Goal: Book appointment/travel/reservation

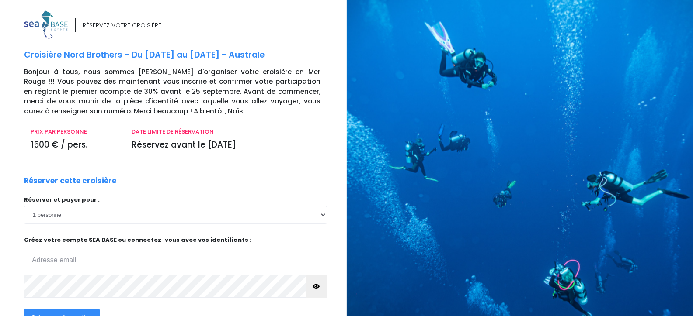
click at [56, 261] on input "email" at bounding box center [175, 260] width 303 height 23
type input "philippe.falla@outlook.be"
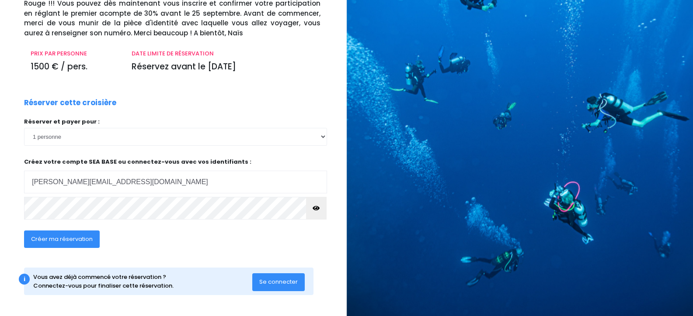
scroll to position [75, 0]
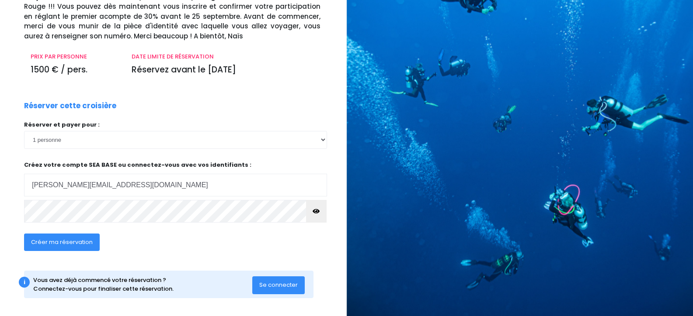
click at [74, 240] on span "Créer ma réservation" at bounding box center [62, 242] width 62 height 8
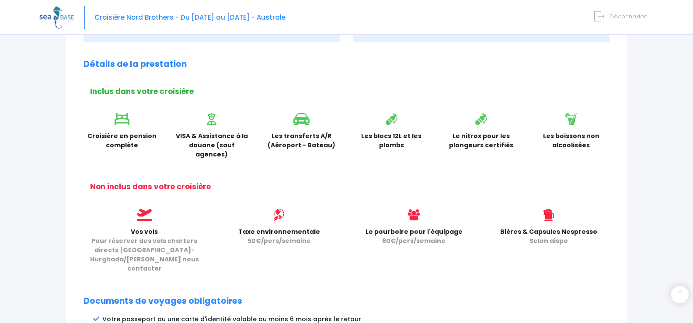
scroll to position [201, 0]
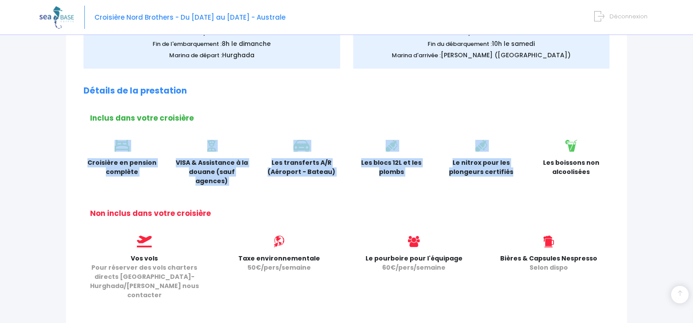
drag, startPoint x: 675, startPoint y: 136, endPoint x: 669, endPoint y: 108, distance: 28.1
click at [669, 108] on div "Notre plateforme de réservation n'est pas compatible avec votre appareil. Veuil…" at bounding box center [346, 203] width 693 height 809
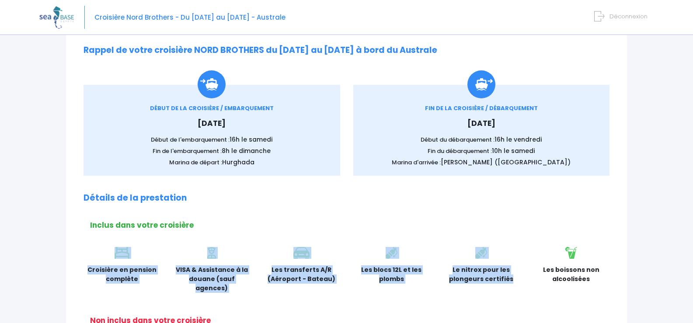
scroll to position [93, 0]
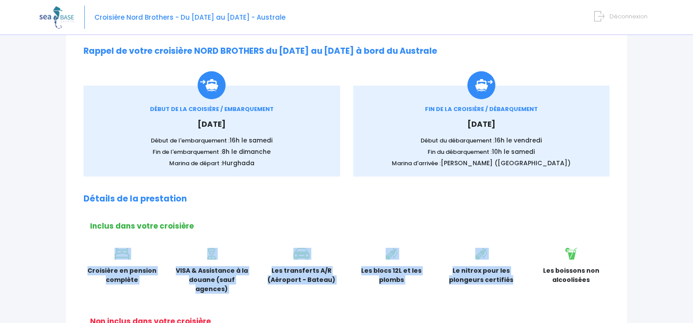
click at [557, 219] on div "Partir avec SEA BASE Rappel de votre croisière NORD BROTHERS du [DATE] au [DATE…" at bounding box center [346, 322] width 561 height 637
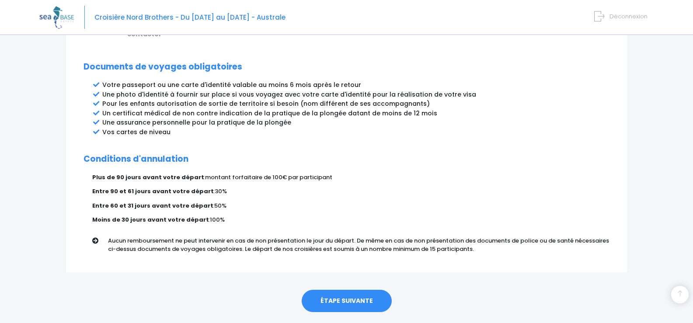
scroll to position [467, 0]
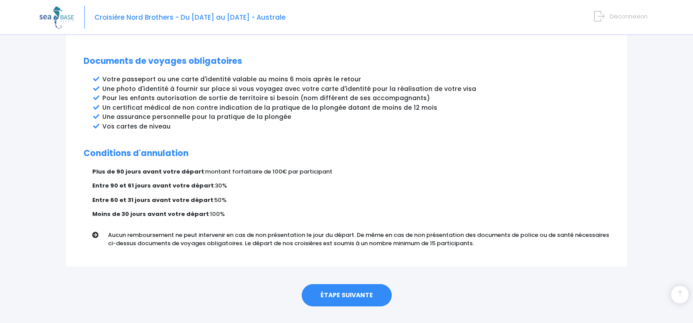
click at [347, 284] on link "ÉTAPE SUIVANTE" at bounding box center [347, 295] width 90 height 23
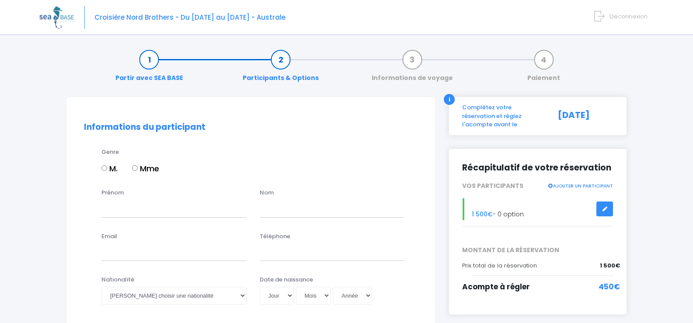
click at [104, 166] on input "M." at bounding box center [104, 168] width 6 height 6
radio input "true"
click at [122, 208] on input "Prénom" at bounding box center [173, 208] width 145 height 17
type input "PHILIPPE"
click at [291, 214] on input "text" at bounding box center [332, 208] width 145 height 17
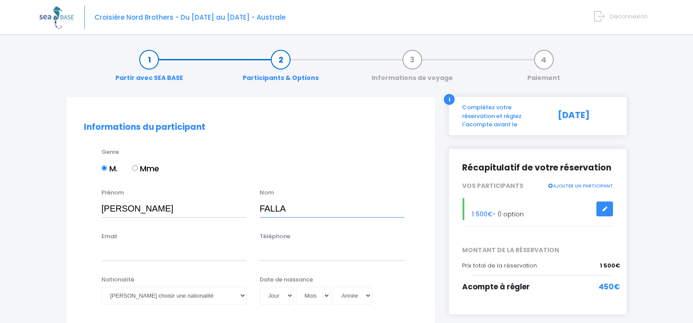
type input "FALLA"
click at [122, 249] on input "Email" at bounding box center [173, 251] width 145 height 17
type input "philippe.falla@outlook.be"
click at [284, 254] on input "Téléphone" at bounding box center [332, 251] width 145 height 17
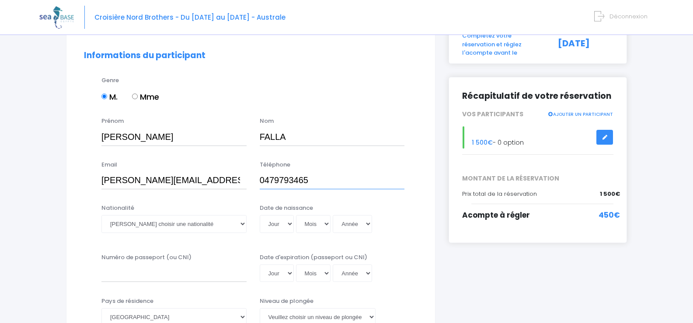
scroll to position [105, 0]
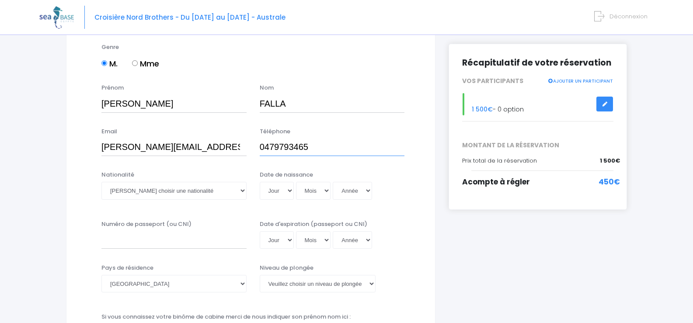
type input "0479793465"
click at [242, 192] on select "Veuillez choisir une nationalité Afghane Albanaise Algerienne Allemande America…" at bounding box center [173, 190] width 145 height 17
select select "Belge"
click at [101, 182] on select "Veuillez choisir une nationalité Afghane Albanaise Algerienne Allemande America…" at bounding box center [173, 190] width 145 height 17
click at [289, 191] on select "Jour 01 02 03 04 05 06 07 08 09 10 11 12 13 14 15 16 17 18 19 20 21 22 23 24 25…" at bounding box center [277, 190] width 34 height 17
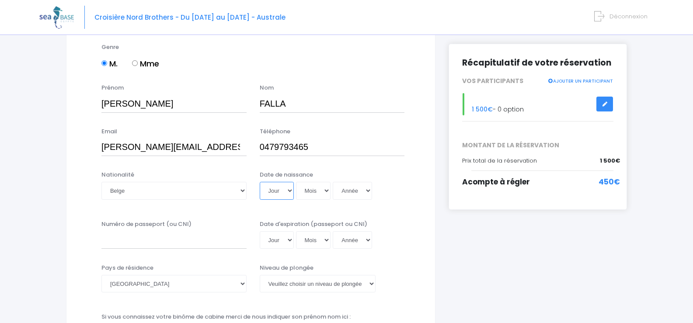
select select "03"
click at [260, 182] on select "Jour 01 02 03 04 05 06 07 08 09 10 11 12 13 14 15 16 17 18 19 20 21 22 23 24 25…" at bounding box center [277, 190] width 34 height 17
click at [326, 195] on select "Mois 01 02 03 04 05 06 07 08 09 10 11 12" at bounding box center [313, 190] width 35 height 17
select select "08"
click at [296, 182] on select "Mois 01 02 03 04 05 06 07 08 09 10 11 12" at bounding box center [313, 190] width 35 height 17
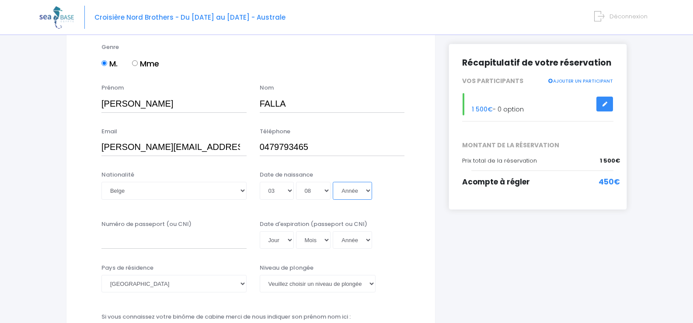
click at [368, 193] on select "Année 2045 2044 2043 2042 2041 2040 2039 2038 2037 2036 2035 2034 2033 2032 203…" at bounding box center [352, 190] width 39 height 17
select select "1954"
click at [333, 182] on select "Année 2045 2044 2043 2042 2041 2040 2039 2038 2037 2036 2035 2034 2033 2032 203…" at bounding box center [352, 190] width 39 height 17
type input "1954-08-03"
click at [110, 236] on input "Numéro de passeport (ou CNI)" at bounding box center [173, 239] width 145 height 17
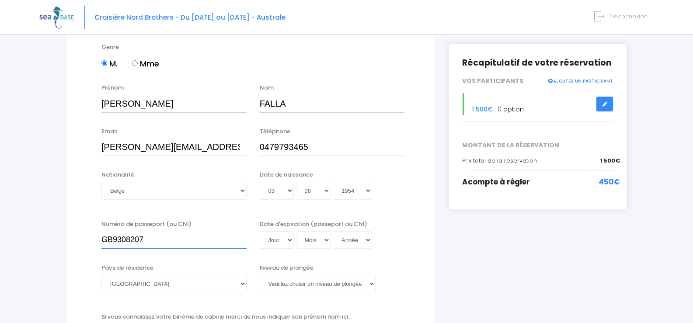
type input "GB9308207"
click at [290, 241] on select "Jour 01 02 03 04 05 06 07 08 09 10 11 12 13 14 15 16 17 18 19 20 21 22 23 24 25…" at bounding box center [277, 239] width 34 height 17
select select "21"
click at [260, 231] on select "Jour 01 02 03 04 05 06 07 08 09 10 11 12 13 14 15 16 17 18 19 20 21 22 23 24 25…" at bounding box center [277, 239] width 34 height 17
click at [327, 239] on select "Mois 01 02 03 04 05 06 07 08 09 10 11 12" at bounding box center [313, 239] width 35 height 17
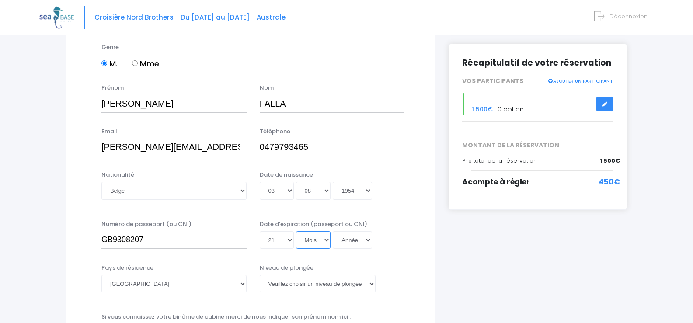
select select "05"
click at [296, 231] on select "Mois 01 02 03 04 05 06 07 08 09 10 11 12" at bounding box center [313, 239] width 35 height 17
click at [366, 242] on select "Année 2045 2044 2043 2042 2041 2040 2039 2038 2037 2036 2035 2034 2033 2032 203…" at bounding box center [352, 239] width 39 height 17
select select "2031"
click at [333, 231] on select "Année 2045 2044 2043 2042 2041 2040 2039 2038 2037 2036 2035 2034 2033 2032 203…" at bounding box center [352, 239] width 39 height 17
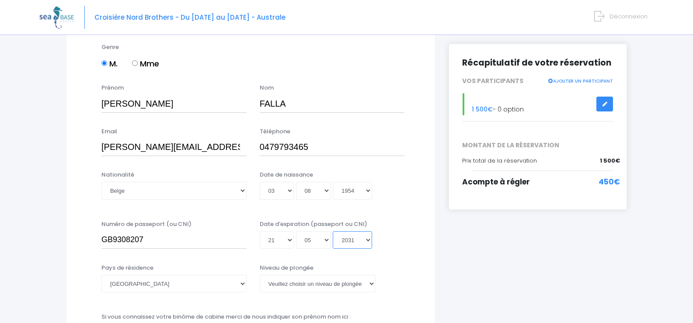
type input "2031-05-21"
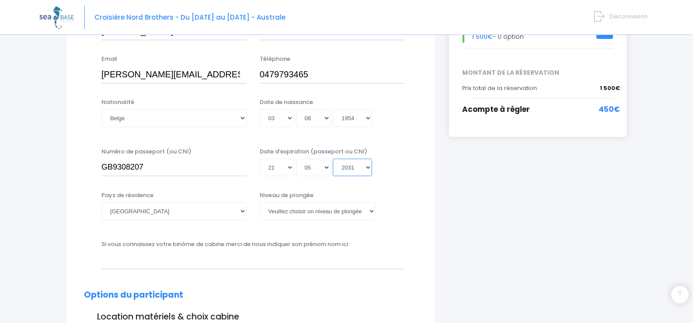
scroll to position [178, 0]
click at [241, 210] on select "Afghanistan Afrique du Sud Albanie Algérie Allemagne Andorre Angola Anguilla An…" at bounding box center [173, 210] width 145 height 17
select select "Belgique"
click at [101, 202] on select "Afghanistan Afrique du Sud Albanie Algérie Allemagne Andorre Angola Anguilla An…" at bounding box center [173, 210] width 145 height 17
click at [371, 210] on select "Veuillez choisir un niveau de plongée Non plongeur Junior OW diver Adventure OW…" at bounding box center [318, 210] width 116 height 17
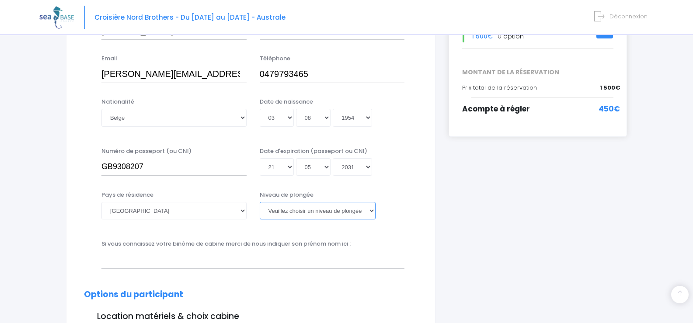
select select "PA40"
click at [260, 202] on select "Veuillez choisir un niveau de plongée Non plongeur Junior OW diver Adventure OW…" at bounding box center [318, 210] width 116 height 17
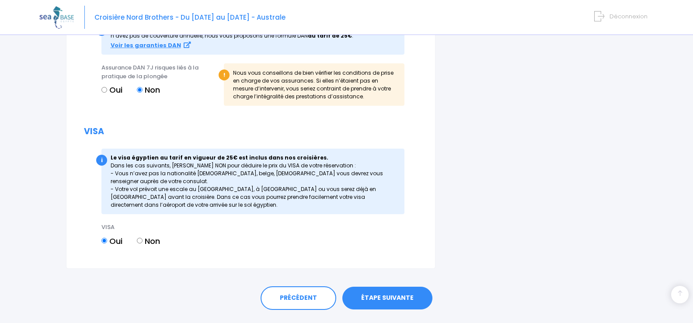
scroll to position [899, 0]
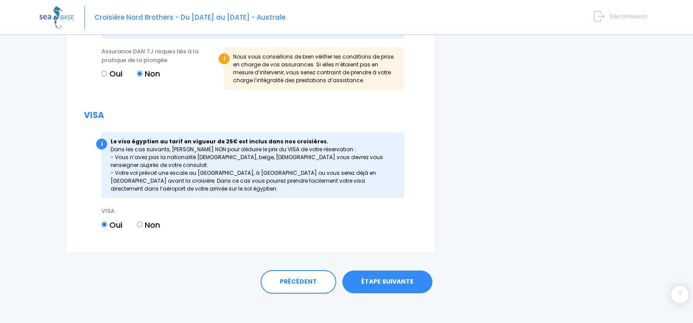
click at [389, 282] on link "ÉTAPE SUIVANTE" at bounding box center [387, 282] width 90 height 23
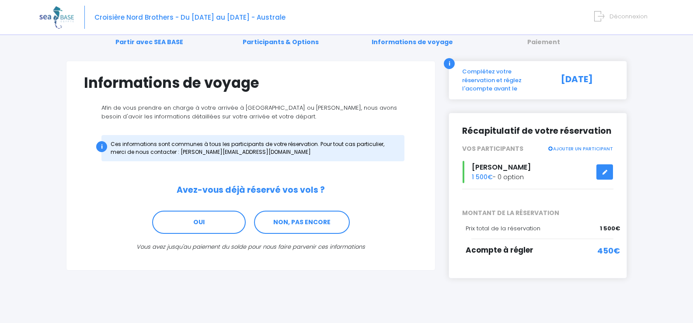
scroll to position [36, 0]
click at [308, 222] on link "NON, PAS ENCORE" at bounding box center [302, 222] width 96 height 24
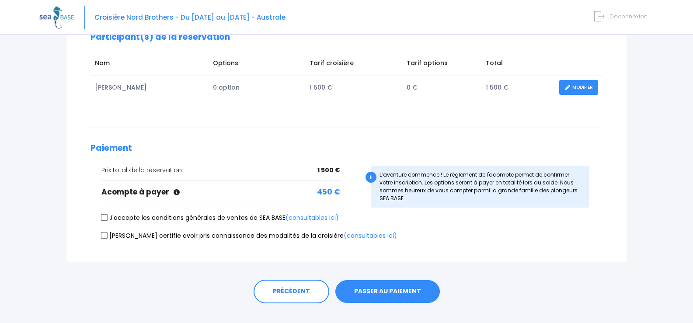
scroll to position [130, 0]
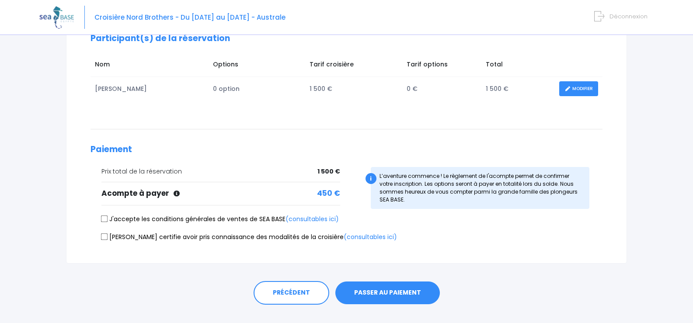
click at [106, 238] on input "[PERSON_NAME] certifie avoir pris connaissance des modalités de la croisière (c…" at bounding box center [104, 236] width 7 height 7
checkbox input "true"
click at [104, 218] on input "J'accepte les conditions générales de ventes de SEA BASE (consultables ici)" at bounding box center [104, 218] width 7 height 7
checkbox input "true"
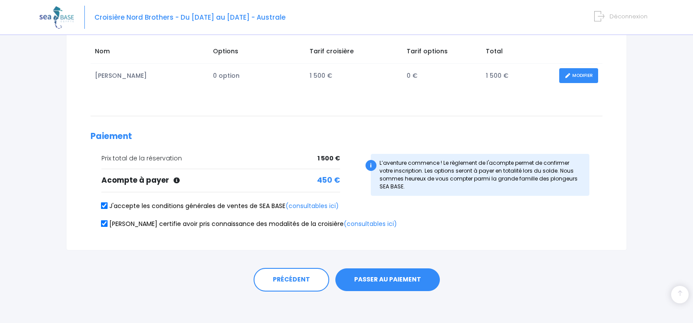
scroll to position [146, 0]
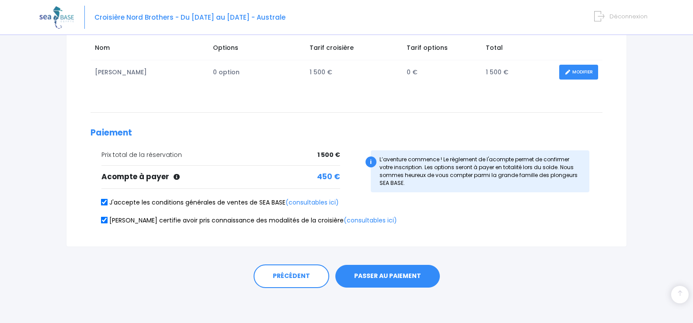
click at [392, 278] on button "PASSER AU PAIEMENT" at bounding box center [387, 276] width 104 height 23
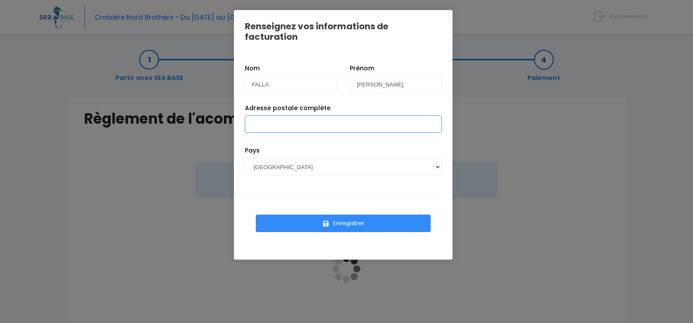
click at [288, 115] on input "Adresse postale complète" at bounding box center [343, 123] width 197 height 17
type input "RUE DAMRY 47"
click at [283, 158] on select "AFGHANISTAN AFRIQUE DU SUD ÅLAND, ÎLES ALBANIE ALGÉRIE ALLEMAGNE ANDORRE ANGOLA…" at bounding box center [343, 166] width 197 height 17
select select "BE"
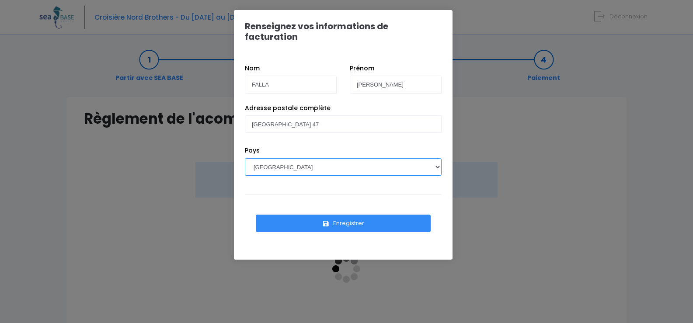
click at [245, 158] on select "AFGHANISTAN AFRIQUE DU SUD ÅLAND, ÎLES ALBANIE ALGÉRIE ALLEMAGNE ANDORRE ANGOLA…" at bounding box center [343, 166] width 197 height 17
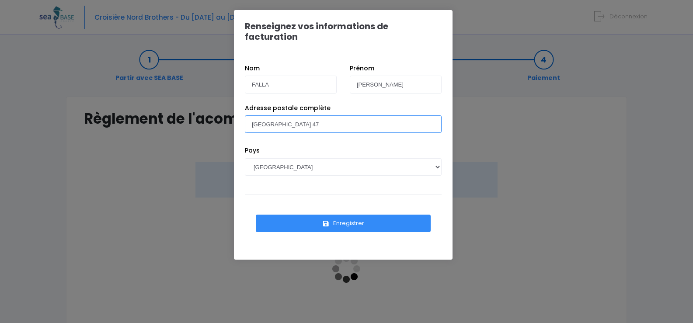
click at [316, 115] on input "RUE DAMRY 47" at bounding box center [343, 123] width 197 height 17
type input "RUE DAMRY 47 4100 SERAING"
click at [344, 215] on button "Enregistrer" at bounding box center [343, 223] width 175 height 17
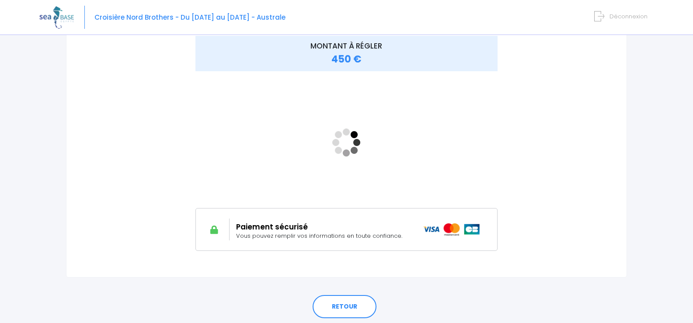
scroll to position [156, 0]
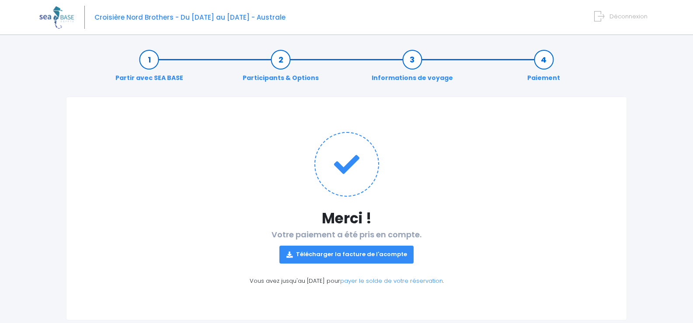
scroll to position [19, 0]
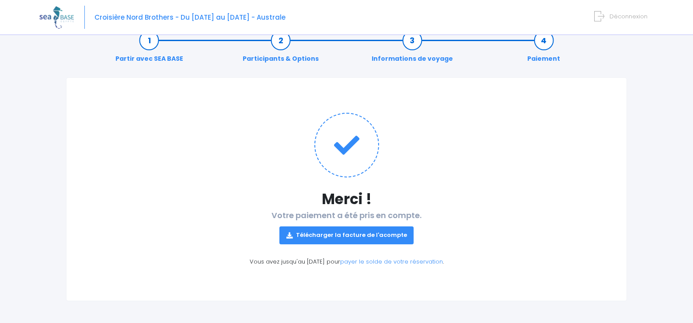
click at [361, 235] on link "Télécharger la facture de l'acompte" at bounding box center [346, 234] width 135 height 17
